Goal: Transaction & Acquisition: Purchase product/service

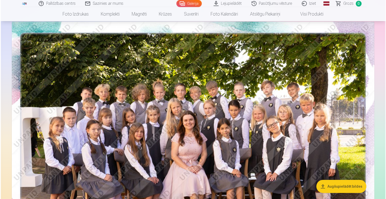
scroll to position [101, 0]
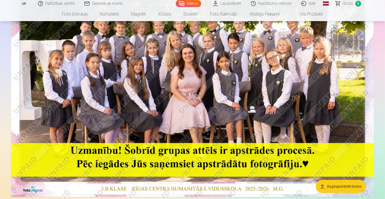
click at [151, 88] on img at bounding box center [192, 76] width 363 height 242
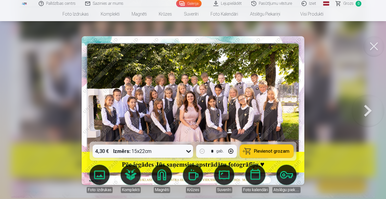
click at [253, 93] on img at bounding box center [193, 110] width 223 height 149
click at [369, 112] on button at bounding box center [368, 111] width 32 height 52
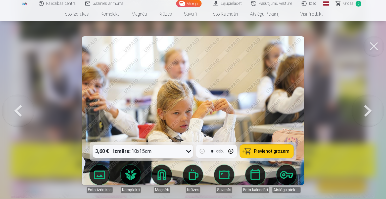
click at [369, 112] on button at bounding box center [368, 111] width 32 height 52
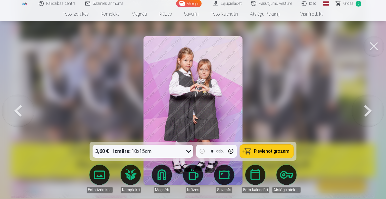
click at [240, 114] on img at bounding box center [193, 110] width 99 height 149
click at [366, 107] on button at bounding box center [368, 111] width 32 height 52
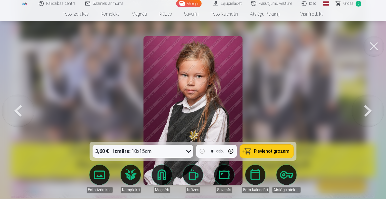
click at [366, 107] on button at bounding box center [368, 111] width 32 height 52
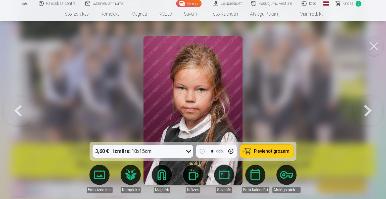
click at [366, 107] on button at bounding box center [368, 111] width 32 height 52
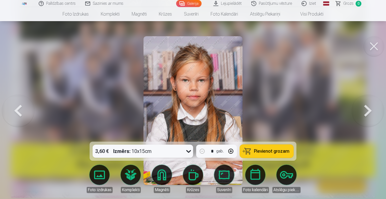
click at [366, 107] on button at bounding box center [368, 111] width 32 height 52
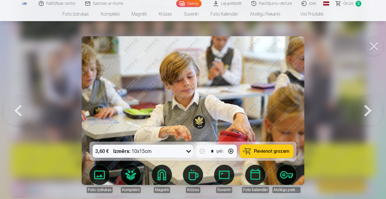
click at [366, 107] on button at bounding box center [368, 111] width 32 height 52
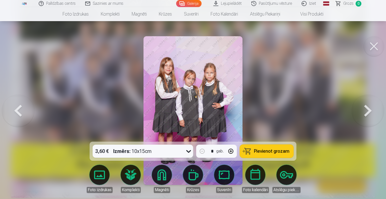
click at [366, 107] on button at bounding box center [368, 111] width 32 height 52
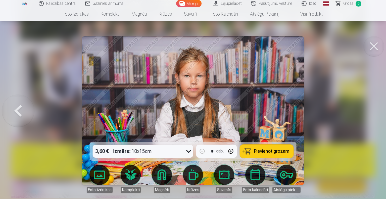
click at [194, 179] on link "Krūzes" at bounding box center [193, 179] width 28 height 28
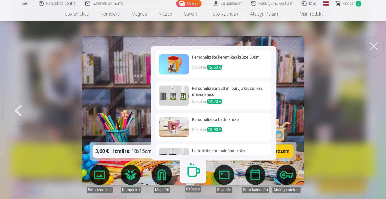
click at [176, 66] on img at bounding box center [174, 64] width 30 height 20
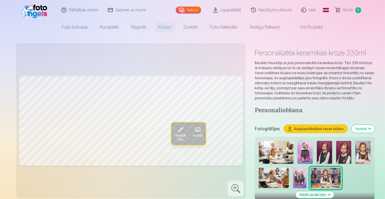
click at [317, 141] on img at bounding box center [324, 152] width 15 height 23
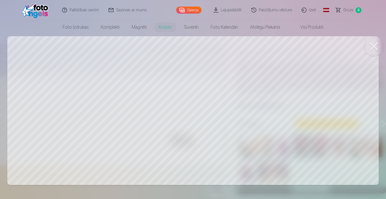
click at [163, 98] on div at bounding box center [193, 99] width 386 height 199
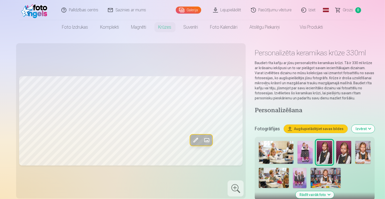
click at [192, 139] on span at bounding box center [196, 140] width 8 height 8
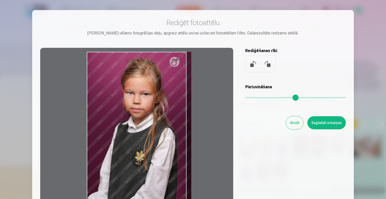
type input "*"
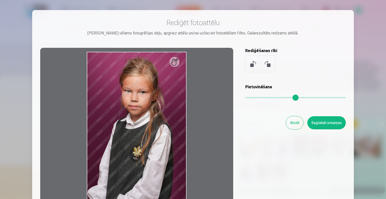
drag, startPoint x: 249, startPoint y: 98, endPoint x: 242, endPoint y: 95, distance: 8.1
click at [246, 97] on input "range" at bounding box center [296, 97] width 101 height 1
click at [178, 62] on div at bounding box center [136, 127] width 193 height 158
drag, startPoint x: 175, startPoint y: 80, endPoint x: 150, endPoint y: 83, distance: 25.3
click at [150, 83] on div at bounding box center [136, 127] width 193 height 158
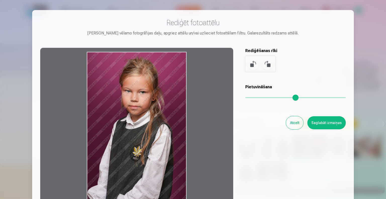
click at [299, 125] on button "Atcelt" at bounding box center [294, 122] width 17 height 13
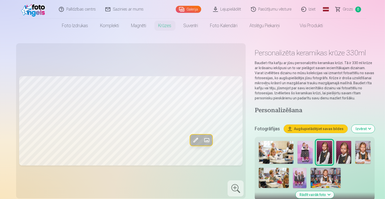
scroll to position [101, 0]
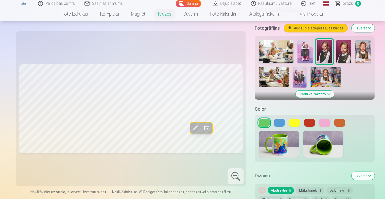
click at [274, 119] on button at bounding box center [279, 123] width 11 height 8
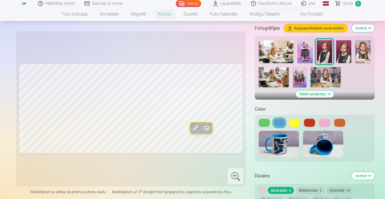
click at [289, 119] on button at bounding box center [294, 123] width 11 height 8
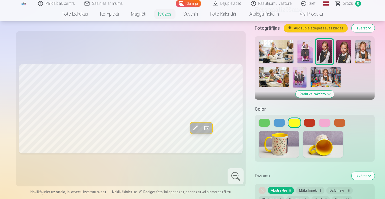
click at [304, 119] on button at bounding box center [309, 123] width 11 height 8
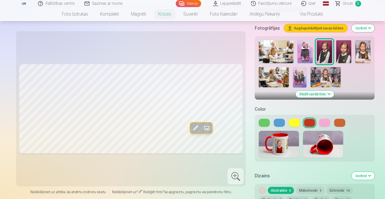
click at [319, 119] on button at bounding box center [324, 123] width 11 height 8
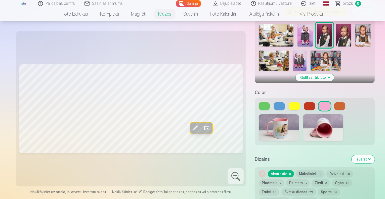
scroll to position [126, 0]
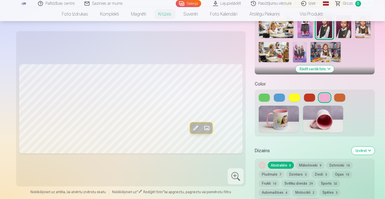
click at [296, 162] on button "Mākslinieki 9" at bounding box center [310, 165] width 28 height 7
click at [312, 159] on div "Noņemiet dizainu Abstraktie 8 Mākslinieki 9 Dzīvnieki 18 Pludmale 7 Dzintars 3 …" at bounding box center [315, 183] width 120 height 49
click at [327, 162] on button "Dzīvnieki 18" at bounding box center [340, 165] width 26 height 7
click at [284, 171] on button "Pludmale 7" at bounding box center [271, 174] width 25 height 7
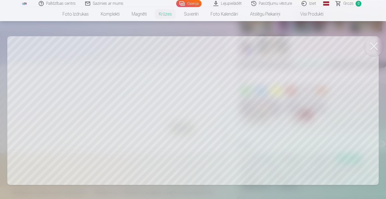
click at [369, 41] on button at bounding box center [374, 46] width 20 height 20
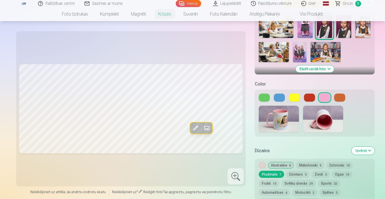
click at [286, 171] on button "Dzintars 3" at bounding box center [297, 174] width 23 height 7
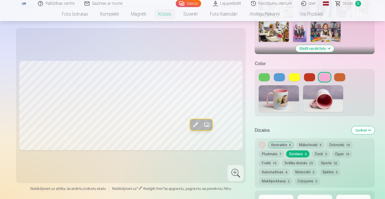
scroll to position [201, 0]
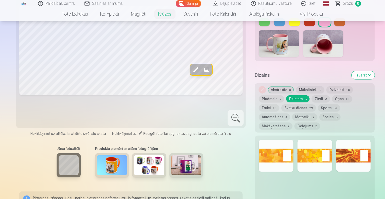
click at [312, 95] on button "Ziedi 3" at bounding box center [321, 98] width 18 height 7
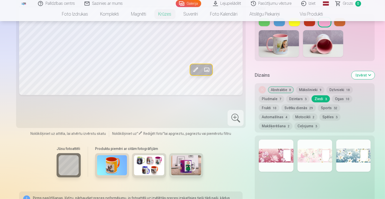
click at [268, 86] on button "Abstraktie 8" at bounding box center [281, 89] width 26 height 7
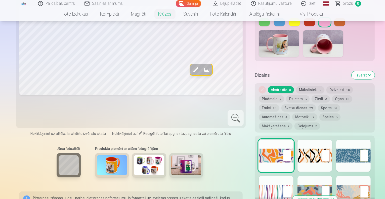
click at [296, 86] on button "Mākslinieki 9" at bounding box center [310, 89] width 28 height 7
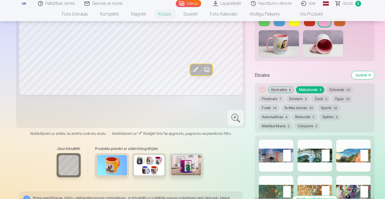
click at [327, 86] on button "Dzīvnieki 18" at bounding box center [340, 89] width 26 height 7
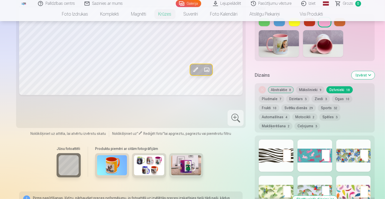
click at [284, 95] on button "Pludmale 7" at bounding box center [271, 98] width 25 height 7
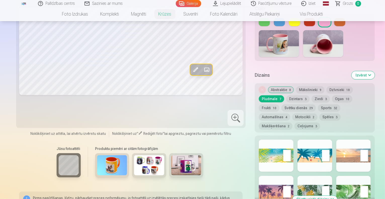
click at [286, 95] on button "Dzintars 3" at bounding box center [297, 98] width 23 height 7
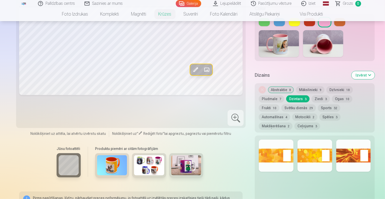
click at [312, 95] on button "Ziedi 3" at bounding box center [321, 98] width 18 height 7
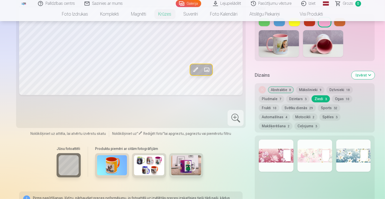
click at [332, 95] on button "Ogas 10" at bounding box center [342, 98] width 20 height 7
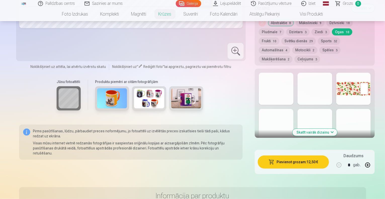
scroll to position [277, 0]
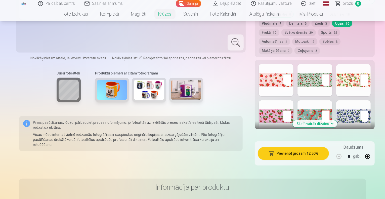
click at [328, 120] on button "Skatīt vairāk dizainu" at bounding box center [315, 123] width 45 height 7
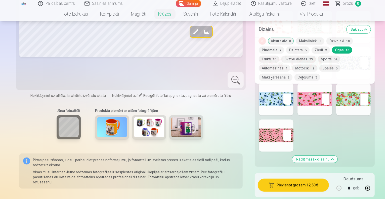
scroll to position [252, 0]
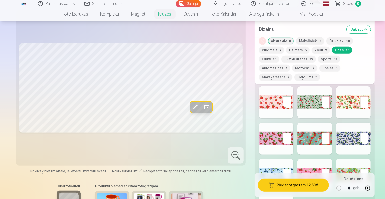
click at [279, 55] on button "Frukti 10" at bounding box center [269, 58] width 21 height 7
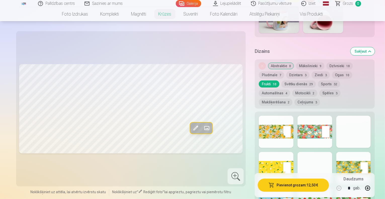
scroll to position [201, 0]
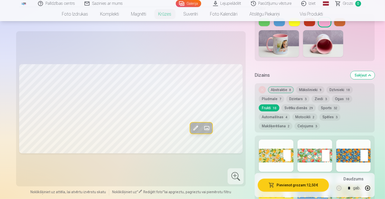
click at [316, 104] on button "Svētku dienās 29" at bounding box center [298, 107] width 34 height 7
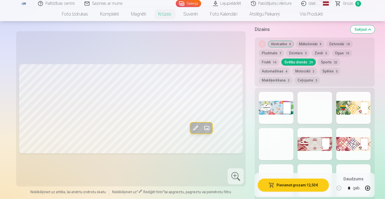
scroll to position [226, 0]
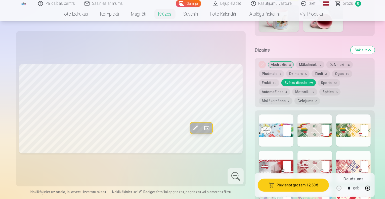
click at [279, 79] on button "Frukti 10" at bounding box center [269, 82] width 21 height 7
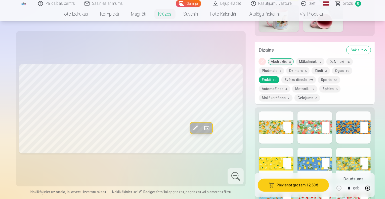
scroll to position [252, 0]
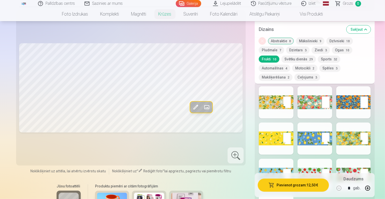
click at [318, 58] on button "Sports 32" at bounding box center [329, 58] width 22 height 7
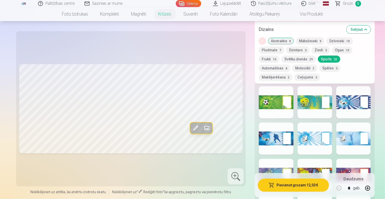
click at [278, 64] on button "Automašīnas 4" at bounding box center [274, 67] width 31 height 7
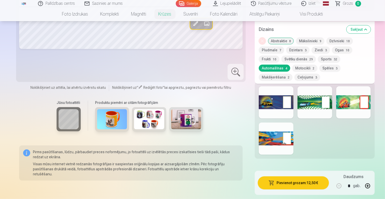
click at [308, 64] on button "Motocikli 2" at bounding box center [304, 67] width 25 height 7
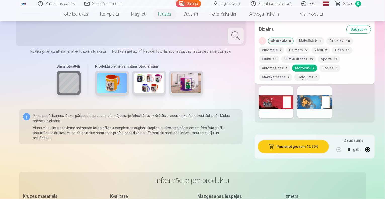
click at [328, 64] on button "Spēles 3" at bounding box center [329, 67] width 21 height 7
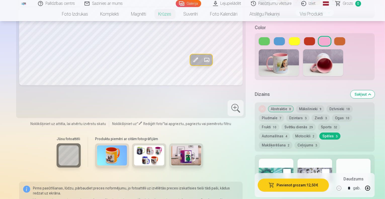
scroll to position [176, 0]
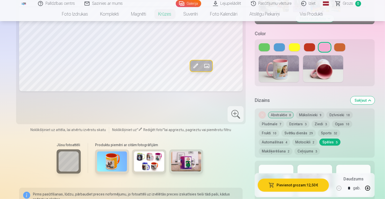
click at [293, 148] on button "Makšķerēšana 2" at bounding box center [276, 151] width 34 height 7
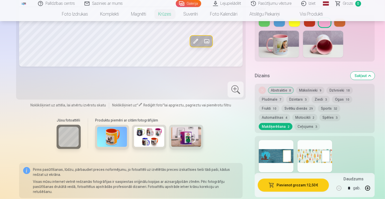
scroll to position [226, 0]
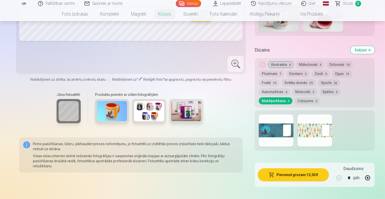
click at [295, 97] on button "Ceļojums 3" at bounding box center [308, 100] width 26 height 7
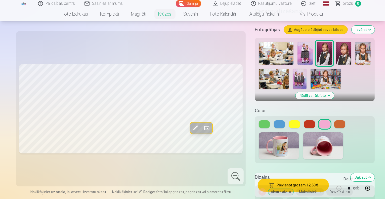
scroll to position [75, 0]
